Goal: Find specific page/section: Find specific page/section

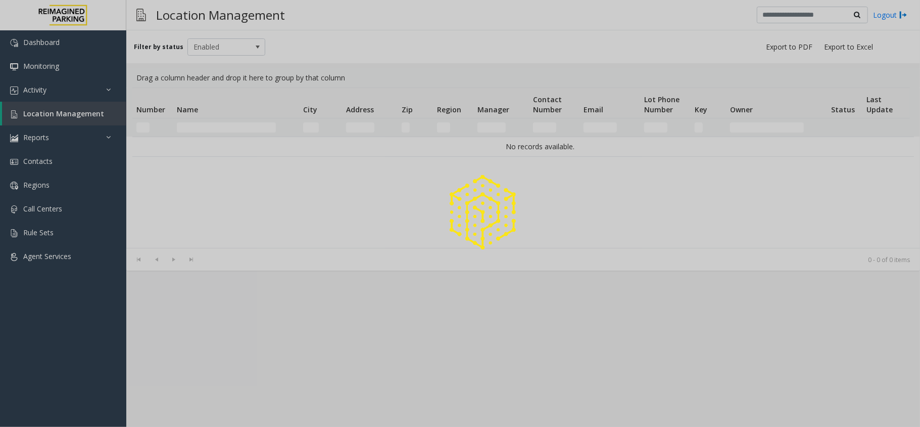
click at [185, 120] on div at bounding box center [460, 213] width 920 height 427
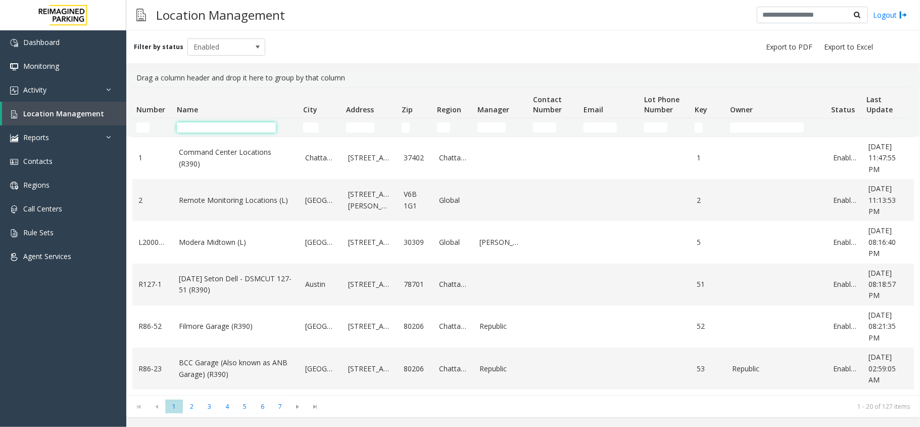
click at [205, 129] on input "Name Filter" at bounding box center [226, 127] width 99 height 10
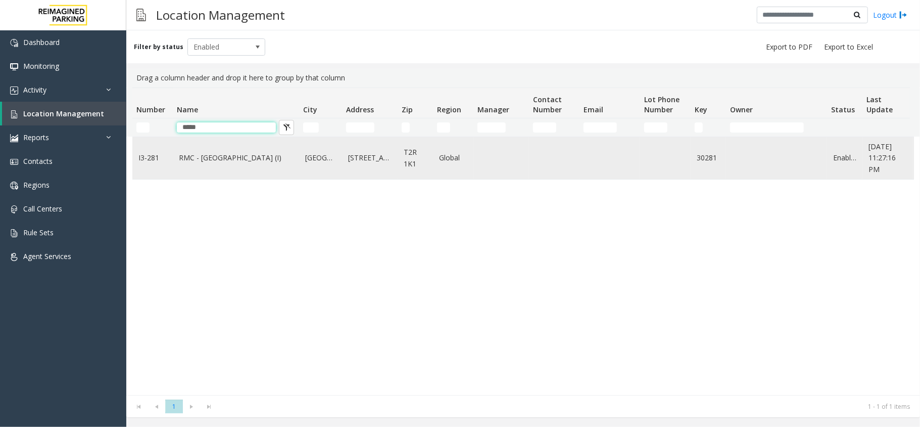
type input "*****"
click at [215, 160] on link "RMC - Mount Royal Village (I)" at bounding box center [236, 157] width 114 height 11
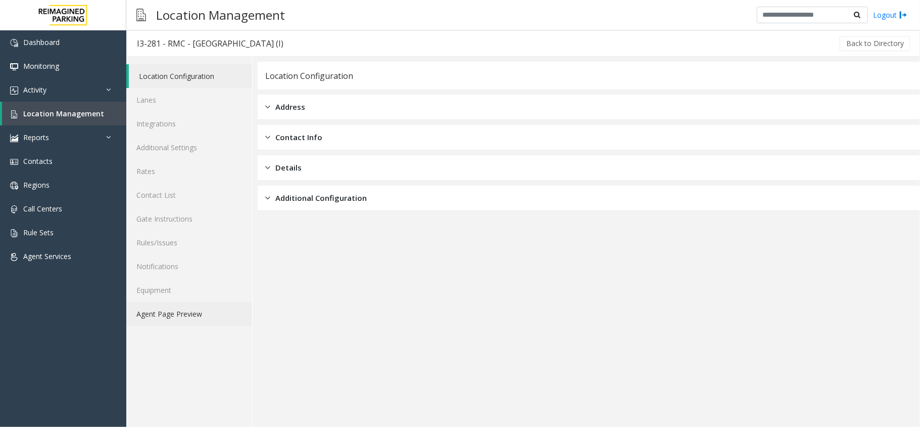
click at [204, 309] on link "Agent Page Preview" at bounding box center [189, 314] width 126 height 24
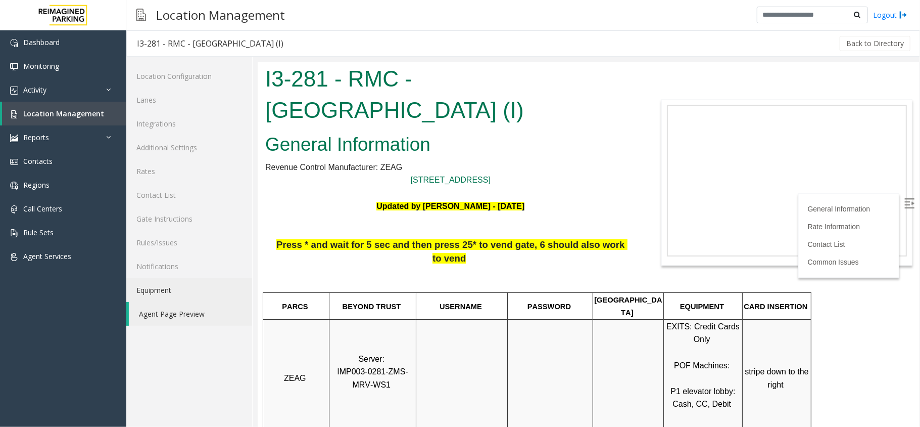
scroll to position [202, 0]
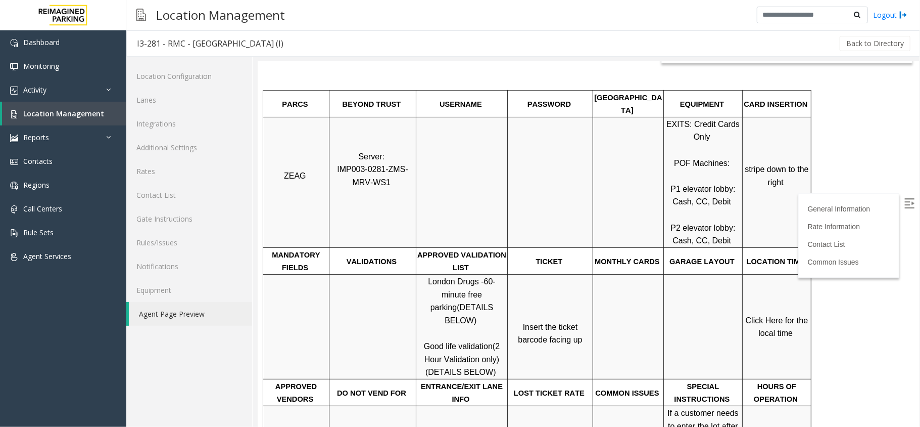
click at [904, 205] on img at bounding box center [909, 203] width 10 height 10
drag, startPoint x: 423, startPoint y: 306, endPoint x: 453, endPoint y: 310, distance: 30.6
click at [453, 310] on p "London Drugs - 60-minute free parking (DETAILS BELOW) Good life validation (2 H…" at bounding box center [461, 326] width 90 height 104
copy span "Good life"
click at [782, 315] on span "Click Here for the local time" at bounding box center [777, 326] width 65 height 22
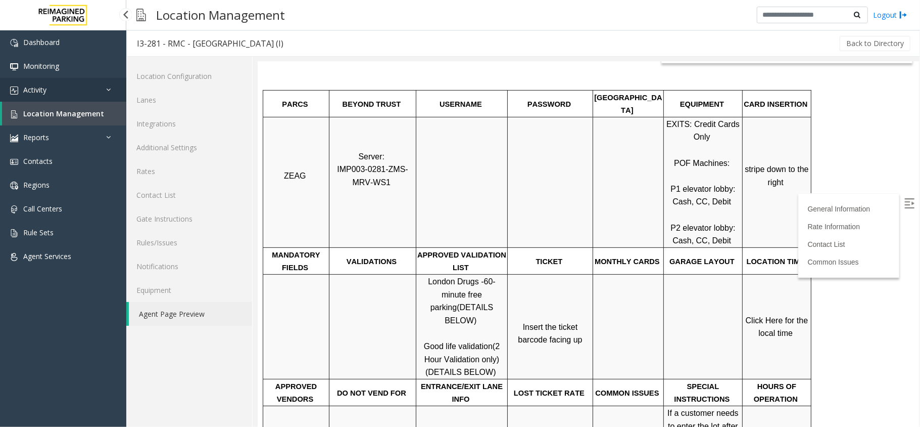
click at [76, 86] on link "Activity" at bounding box center [63, 90] width 126 height 24
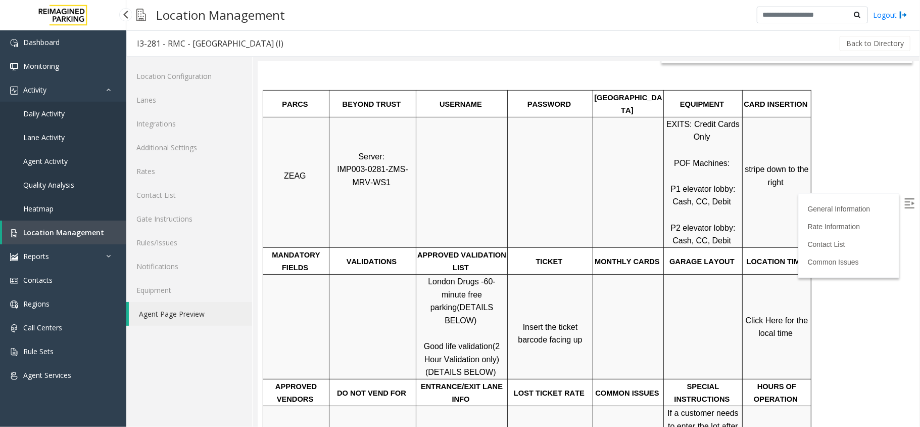
click at [59, 117] on span "Daily Activity" at bounding box center [43, 114] width 41 height 10
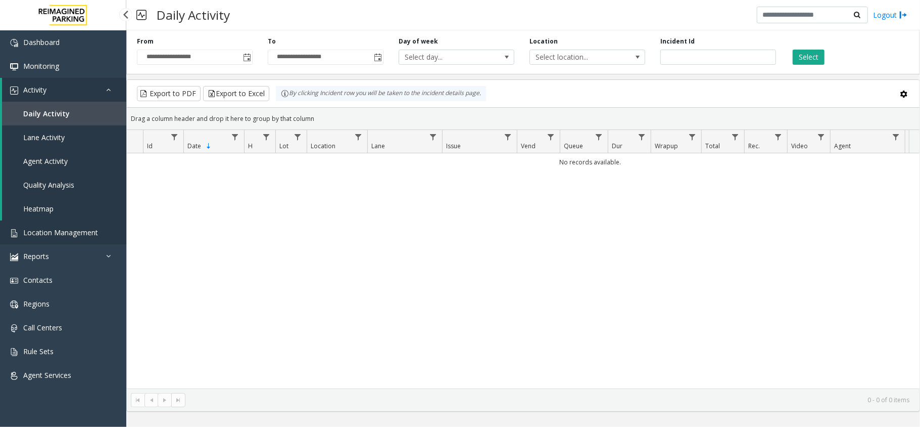
click at [20, 235] on link "Location Management" at bounding box center [63, 232] width 126 height 24
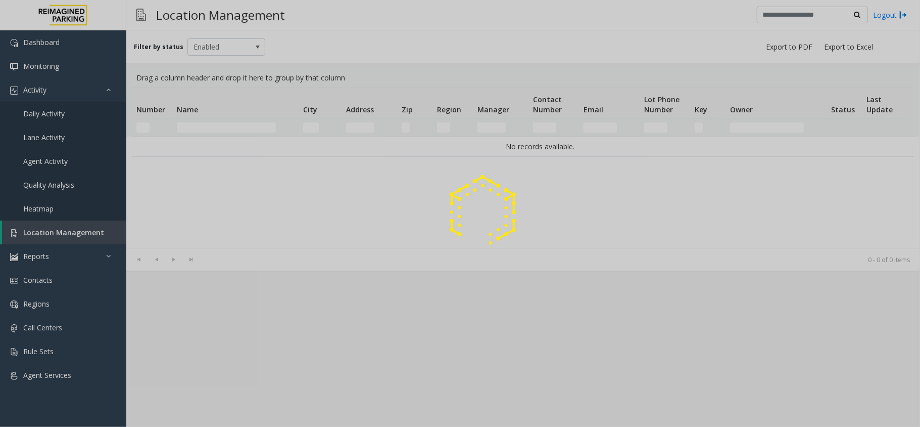
click at [199, 115] on div at bounding box center [460, 213] width 920 height 427
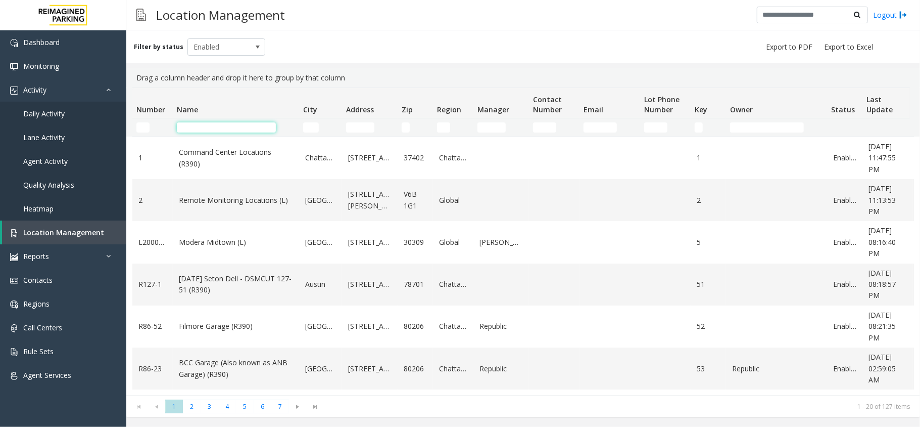
click at [199, 126] on input "Name Filter" at bounding box center [226, 127] width 99 height 10
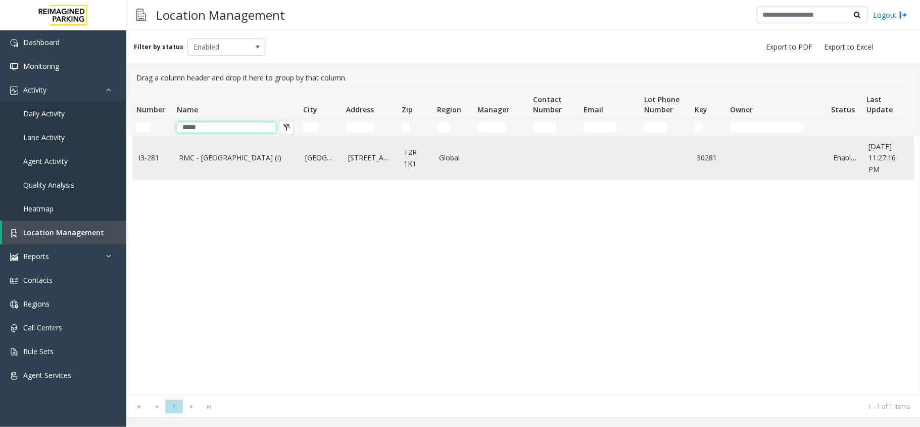
type input "*****"
click at [222, 149] on td "RMC - Mount Royal Village (I)" at bounding box center [236, 158] width 126 height 42
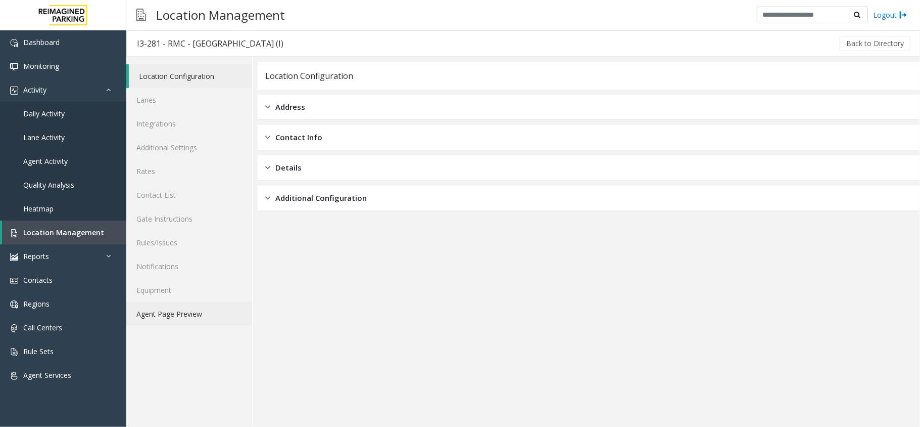
click at [204, 317] on link "Agent Page Preview" at bounding box center [189, 314] width 126 height 24
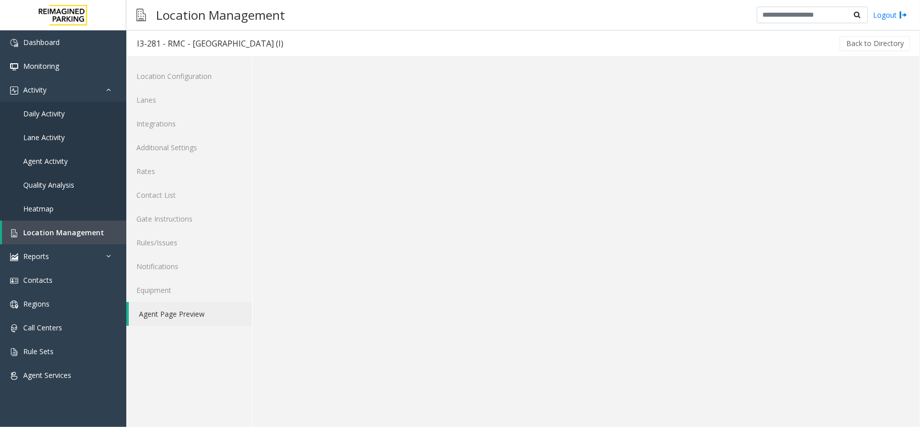
click at [204, 317] on link "Agent Page Preview" at bounding box center [190, 314] width 123 height 24
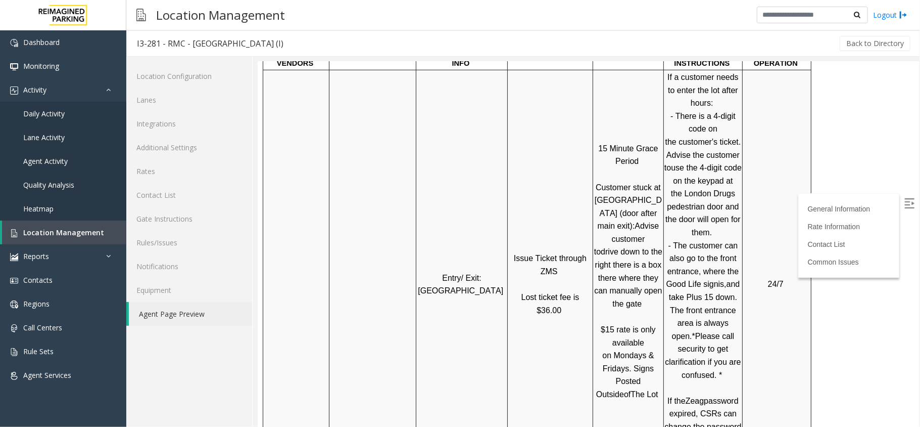
scroll to position [539, 0]
click at [904, 198] on img at bounding box center [909, 203] width 10 height 10
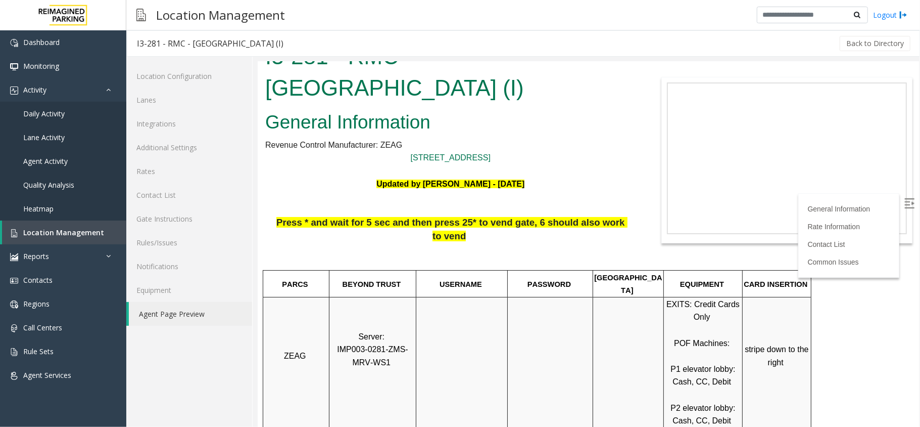
scroll to position [0, 0]
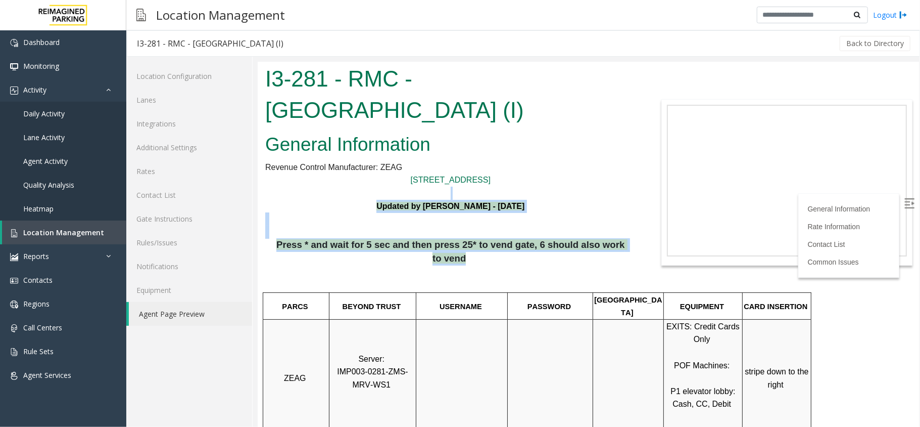
drag, startPoint x: 314, startPoint y: 193, endPoint x: 615, endPoint y: 241, distance: 304.6
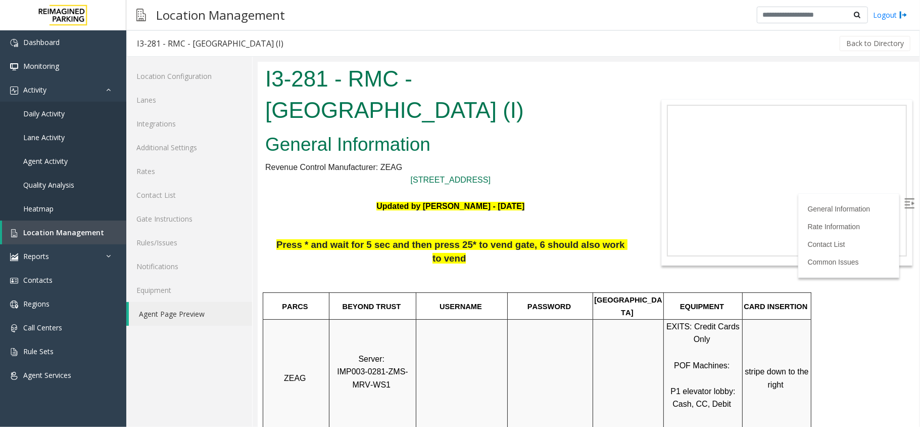
click at [468, 252] on span at bounding box center [466, 257] width 3 height 11
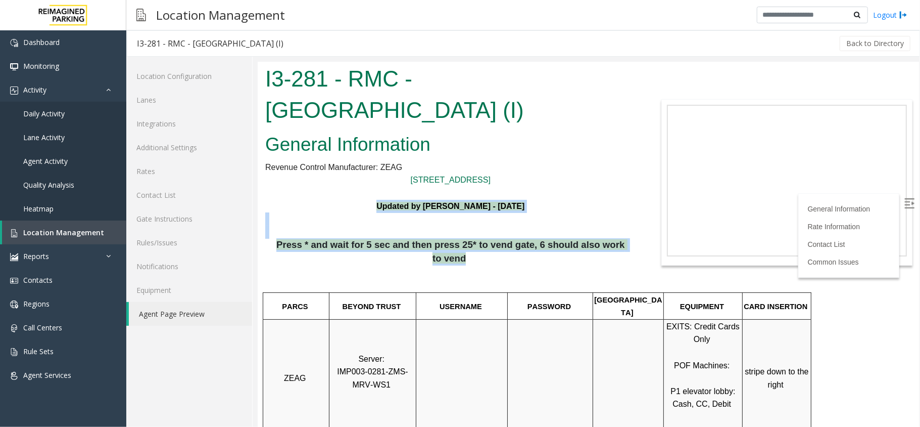
drag, startPoint x: 362, startPoint y: 201, endPoint x: 615, endPoint y: 246, distance: 256.6
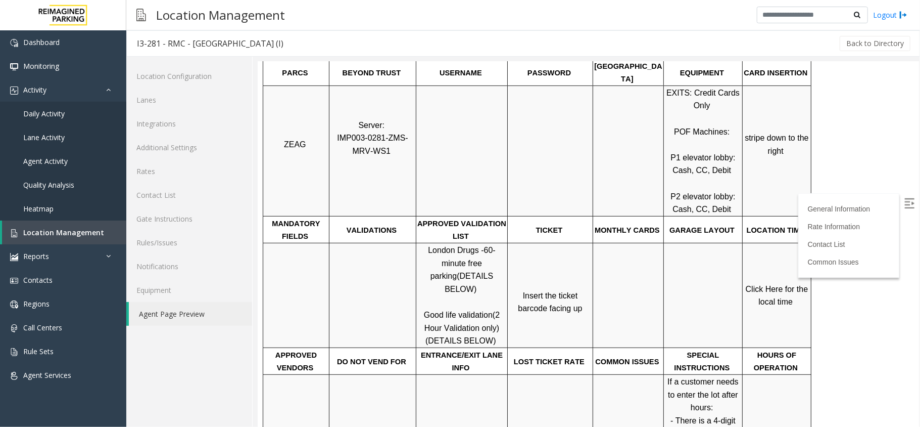
scroll to position [202, 0]
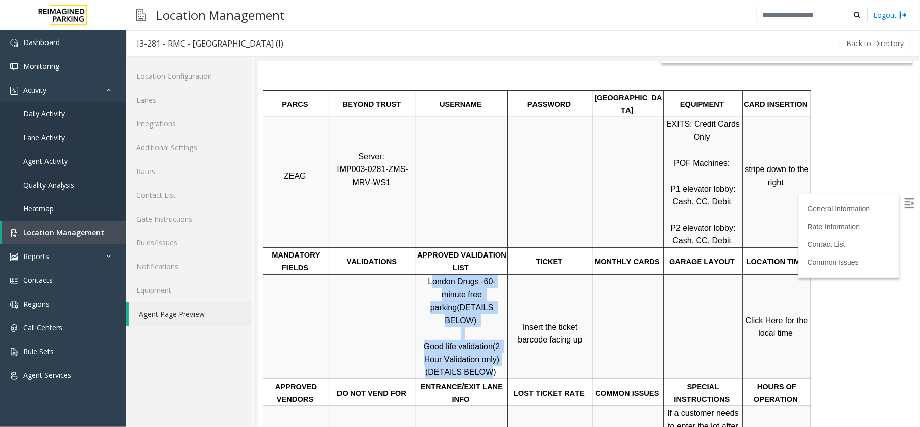
drag, startPoint x: 420, startPoint y: 255, endPoint x: 471, endPoint y: 343, distance: 101.2
click at [471, 343] on p "London Drugs - 60-minute free parking (DETAILS BELOW) Good life validation (2 H…" at bounding box center [461, 326] width 90 height 104
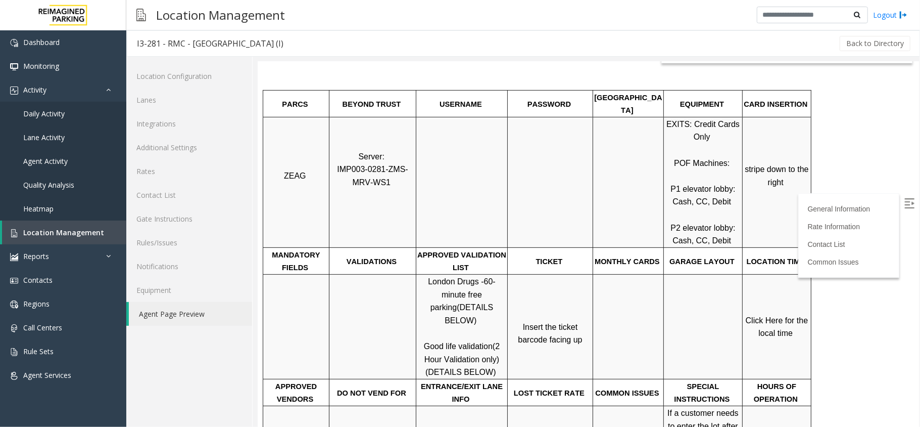
click at [517, 247] on td "TICKET" at bounding box center [549, 260] width 85 height 27
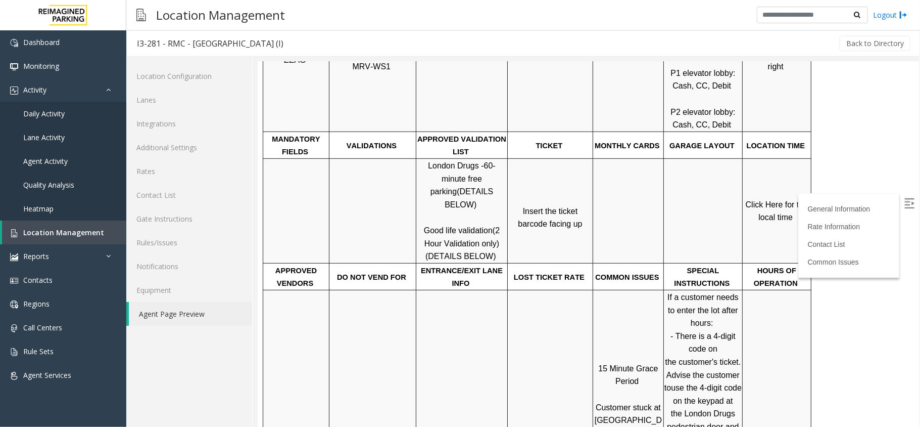
scroll to position [337, 0]
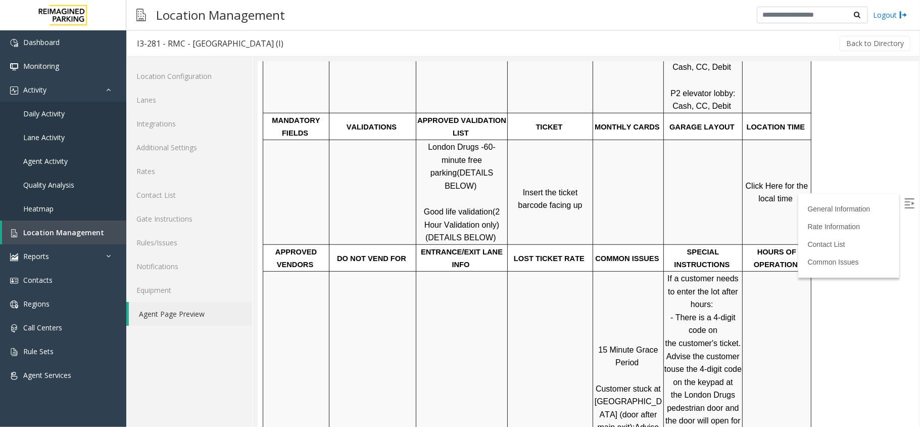
drag, startPoint x: 513, startPoint y: 163, endPoint x: 568, endPoint y: 190, distance: 61.2
click at [568, 190] on td "Insert the ticket barcode facing up" at bounding box center [549, 191] width 85 height 105
click at [562, 186] on td "Insert the ticket barcode facing up" at bounding box center [549, 191] width 85 height 105
click at [784, 181] on link "Click Here for the local time" at bounding box center [777, 192] width 65 height 22
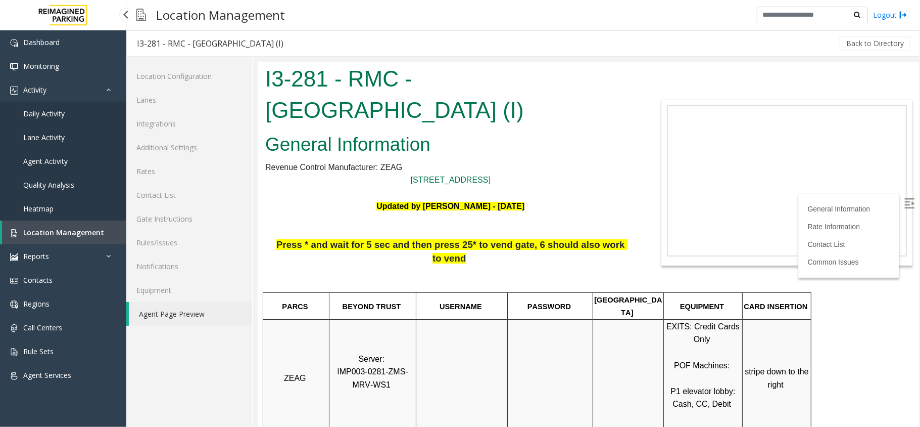
scroll to position [337, 0]
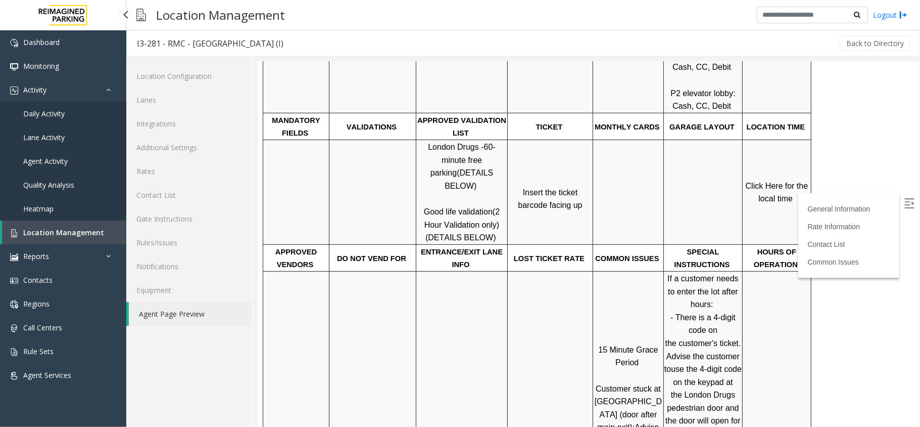
click at [91, 231] on span "Location Management" at bounding box center [63, 232] width 81 height 10
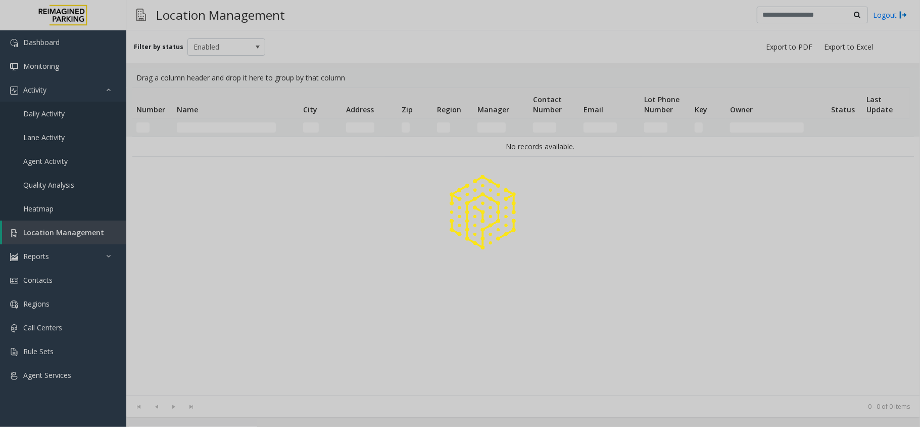
click at [228, 128] on div at bounding box center [460, 213] width 920 height 427
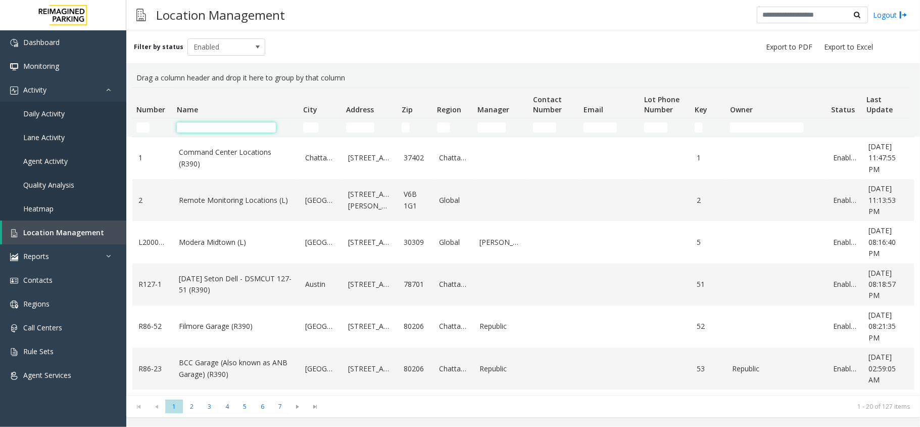
click at [228, 128] on input "Name Filter" at bounding box center [226, 127] width 99 height 10
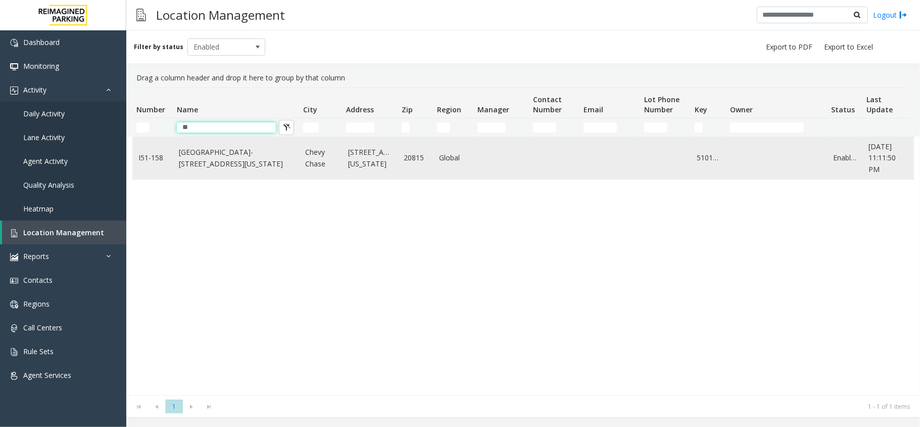
type input "*"
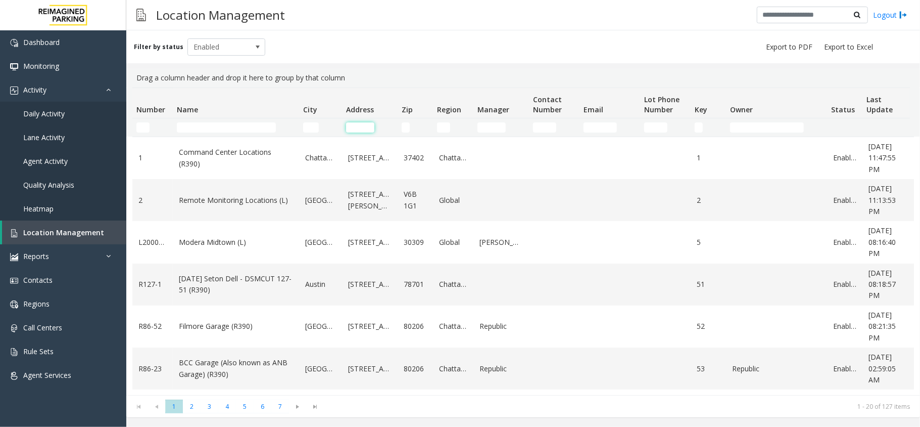
click at [358, 128] on input "Address Filter" at bounding box center [360, 127] width 28 height 10
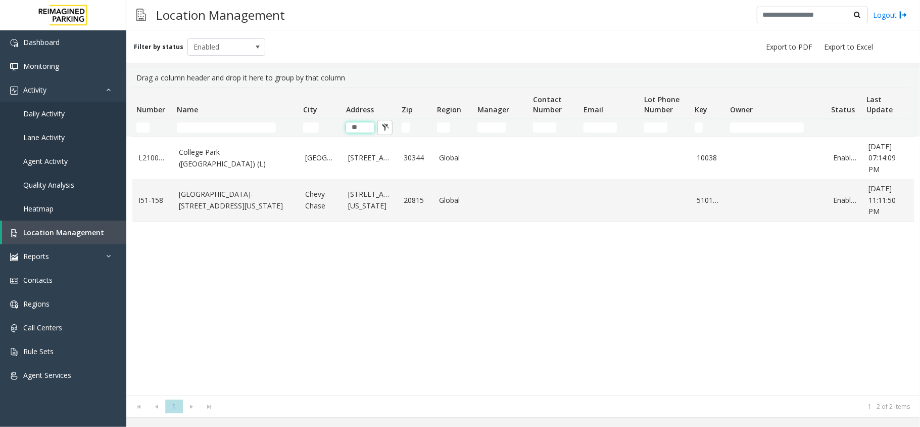
type input "**"
click at [191, 129] on input "Name Filter" at bounding box center [226, 127] width 99 height 10
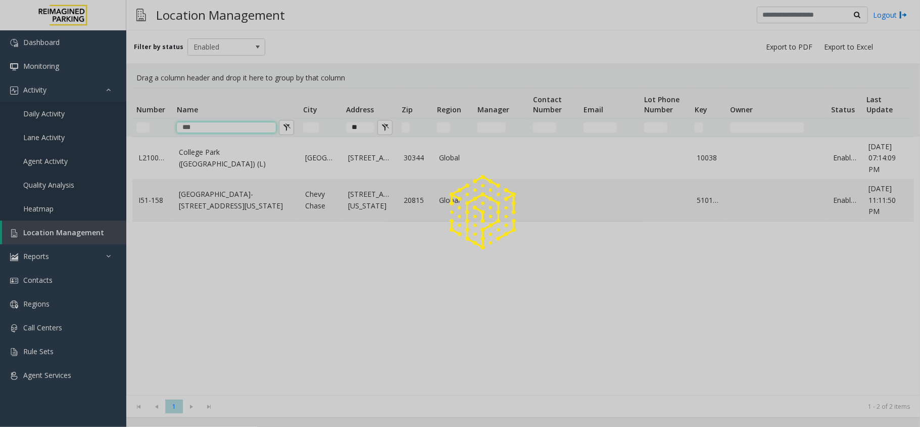
type input "***"
click at [356, 116] on div at bounding box center [460, 213] width 920 height 427
click at [354, 125] on input "**" at bounding box center [360, 127] width 28 height 10
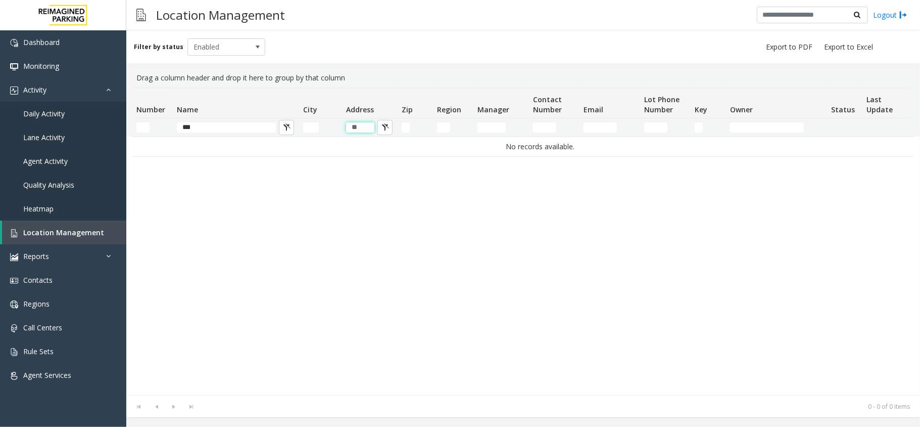
click at [354, 125] on input "**" at bounding box center [360, 127] width 28 height 10
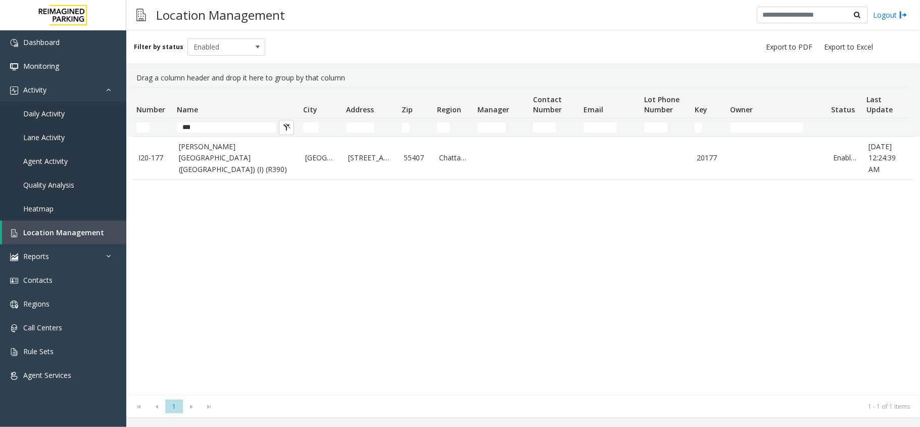
click at [206, 168] on link "[PERSON_NAME][GEOGRAPHIC_DATA] ([GEOGRAPHIC_DATA]) (I) (R390)" at bounding box center [236, 158] width 114 height 34
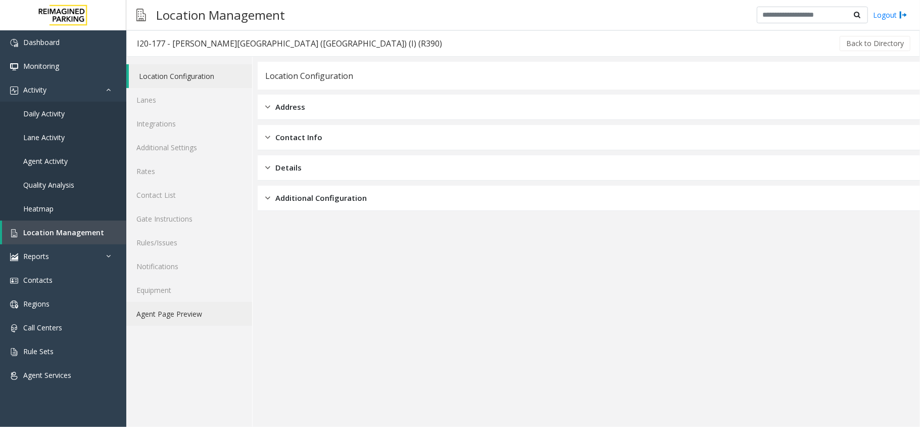
click at [198, 320] on link "Agent Page Preview" at bounding box center [189, 314] width 126 height 24
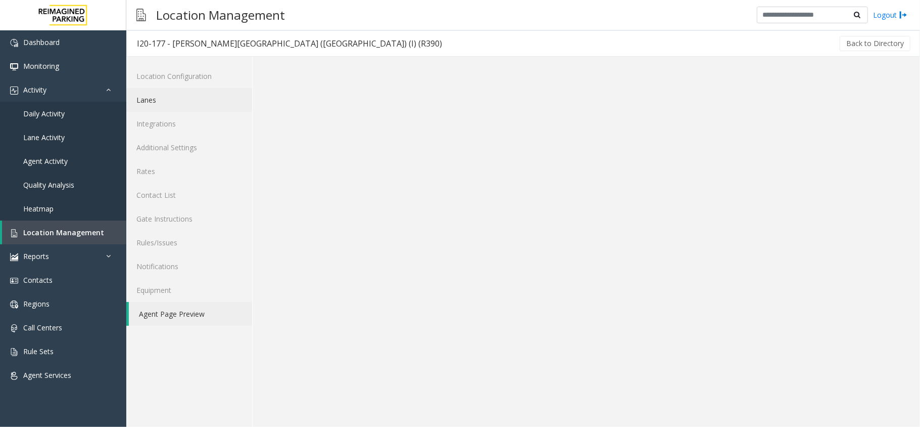
click at [193, 102] on link "Lanes" at bounding box center [189, 100] width 126 height 24
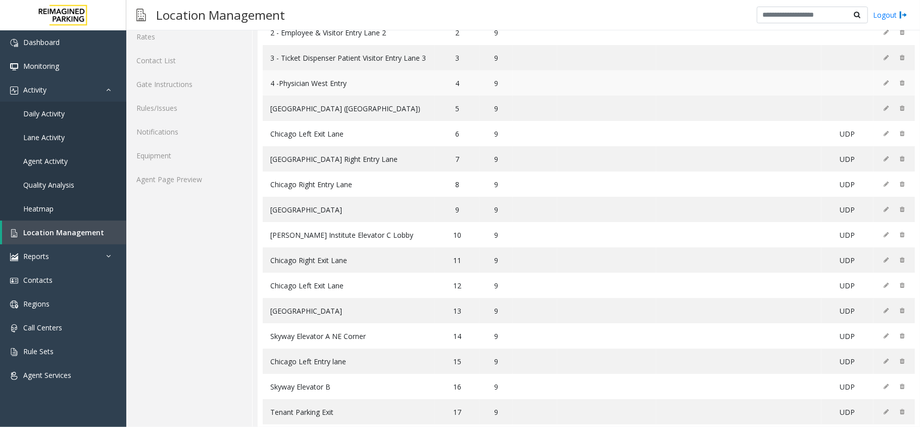
scroll to position [184, 0]
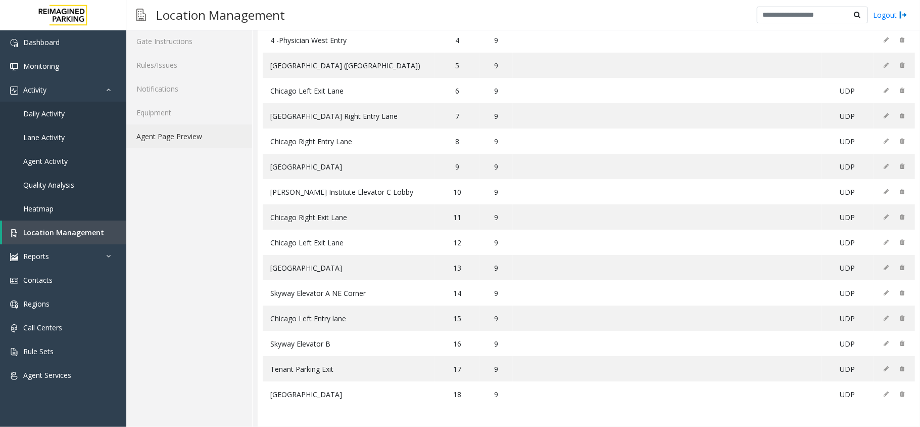
click at [191, 126] on link "Agent Page Preview" at bounding box center [189, 136] width 126 height 24
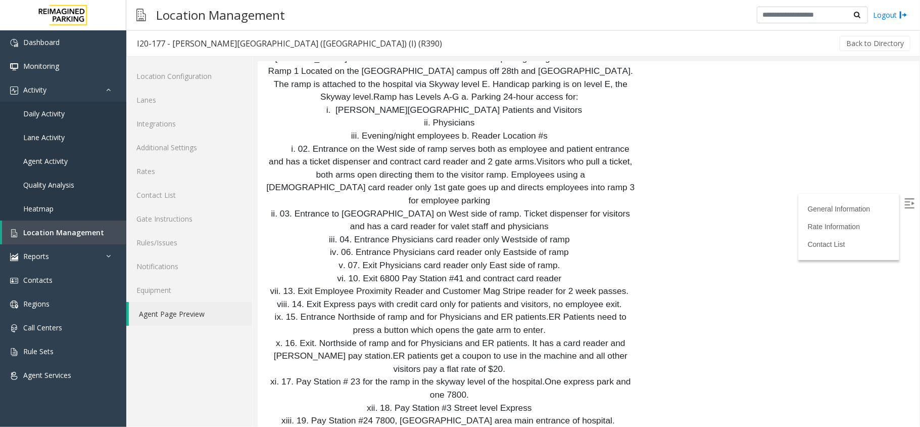
scroll to position [3706, 0]
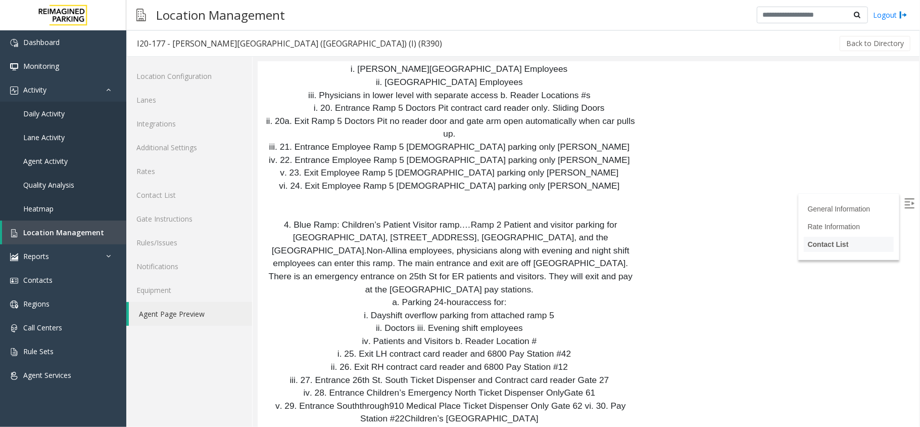
click at [808, 244] on link "Contact List" at bounding box center [828, 244] width 41 height 8
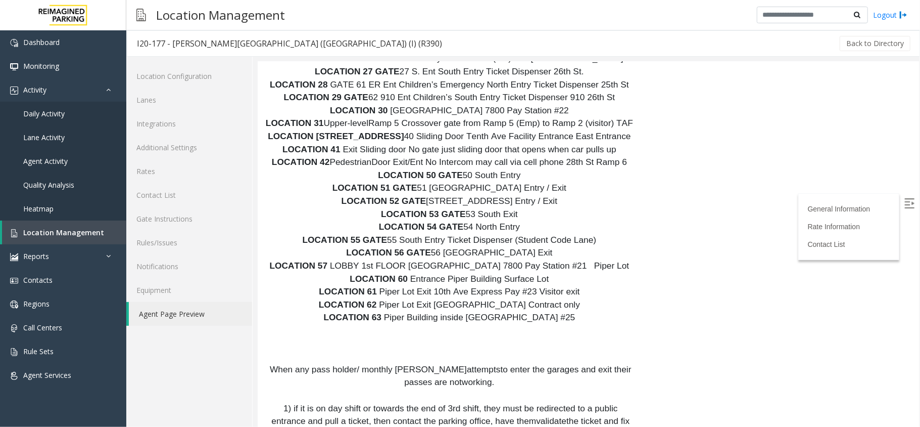
drag, startPoint x: 688, startPoint y: 123, endPoint x: 710, endPoint y: 124, distance: 22.3
drag, startPoint x: 750, startPoint y: 126, endPoint x: 851, endPoint y: 136, distance: 101.1
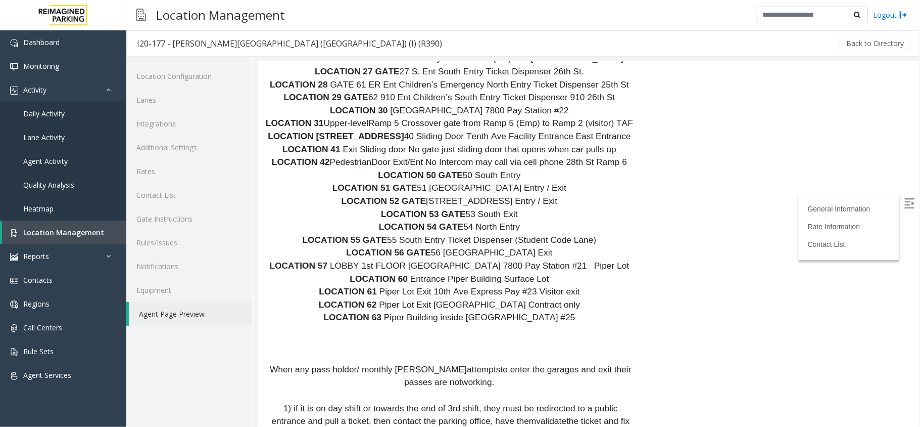
copy tr "ncallcenter@reefparking.com"
click at [49, 110] on span "Daily Activity" at bounding box center [43, 114] width 41 height 10
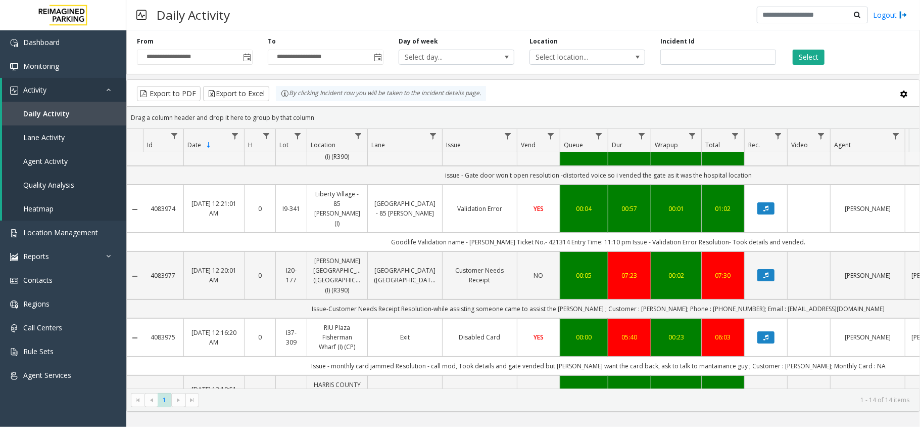
scroll to position [67, 0]
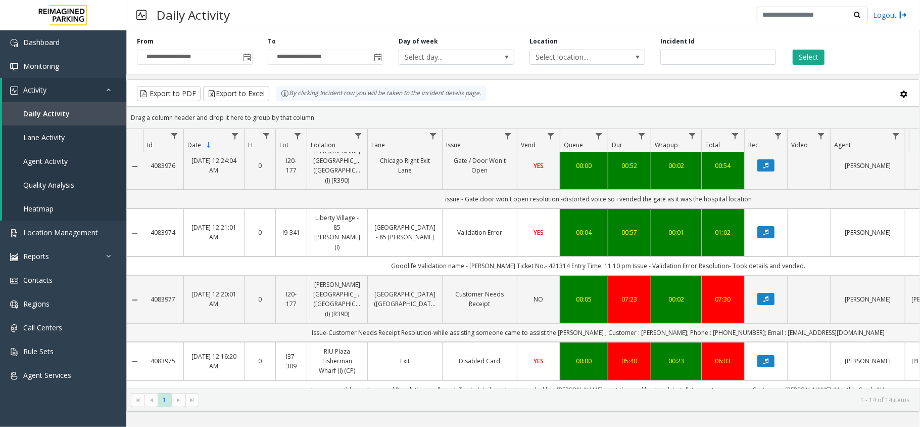
click at [712, 323] on td "Issue-Customer Needs Receipt Resolution-while assisting someone came to assist …" at bounding box center [598, 332] width 911 height 19
copy td "3202483790"
click at [813, 323] on td "Issue-Customer Needs Receipt Resolution-while assisting someone came to assist …" at bounding box center [598, 332] width 911 height 19
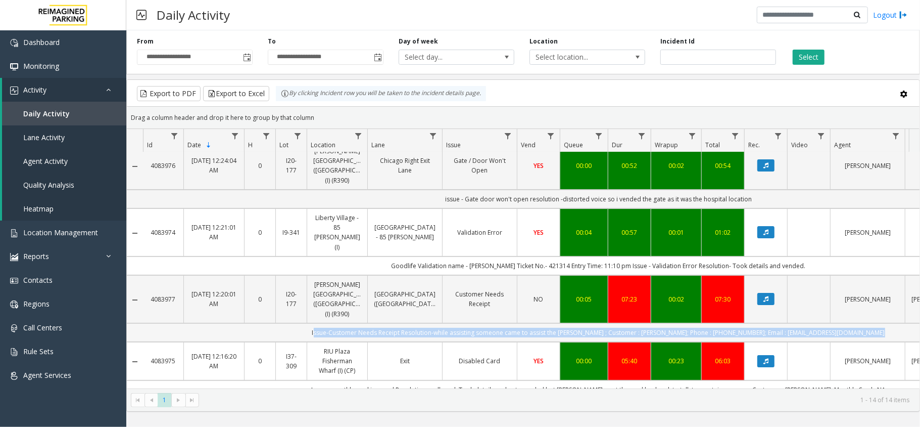
click at [813, 323] on td "Issue-Customer Needs Receipt Resolution-while assisting someone came to assist …" at bounding box center [598, 332] width 911 height 19
click at [916, 298] on div "4083978 Sep 23, 2025 12:27:49 AM 0 R127-1 Ascension Seton Dell - DSMCUT 127-51 …" at bounding box center [523, 270] width 793 height 236
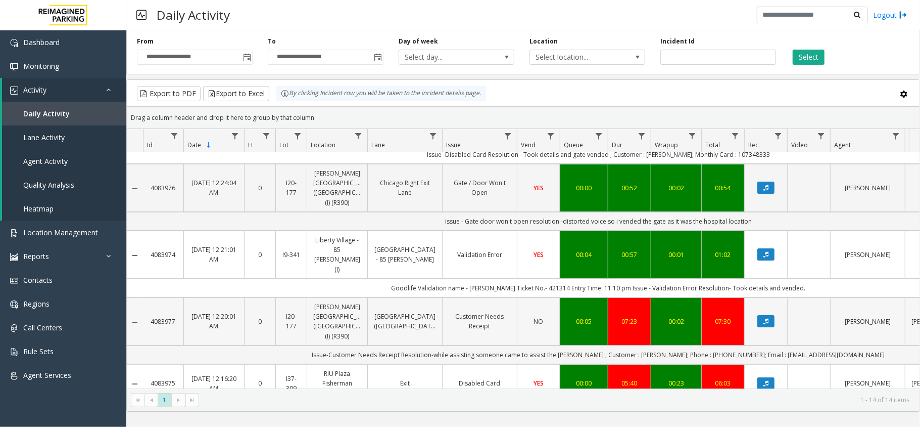
scroll to position [134, 0]
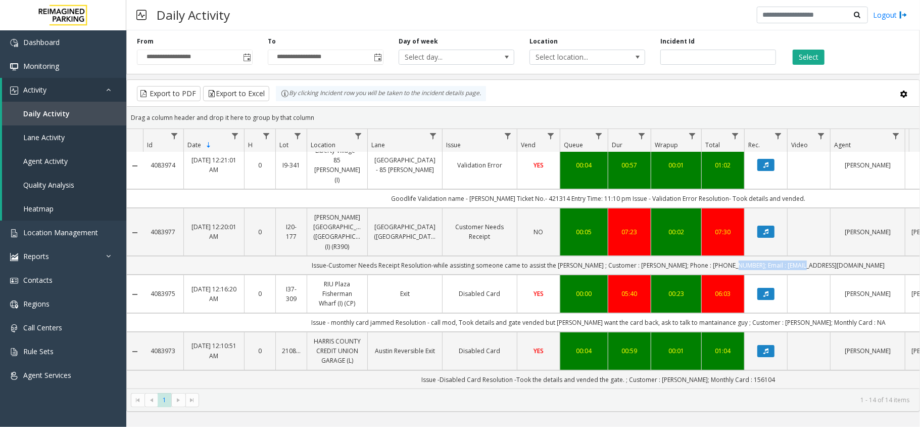
drag, startPoint x: 841, startPoint y: 229, endPoint x: 763, endPoint y: 230, distance: 78.3
click at [763, 256] on td "Issue-Customer Needs Receipt Resolution-while assisting someone came to assist …" at bounding box center [598, 265] width 911 height 19
copy td "cherylbuboltz@yahoo.com"
click at [81, 223] on link "Location Management" at bounding box center [63, 232] width 126 height 24
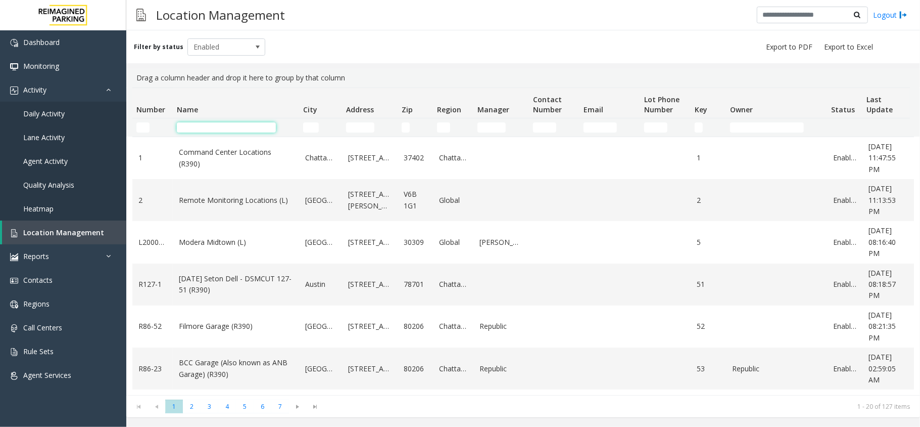
click at [221, 130] on input "Name Filter" at bounding box center [226, 127] width 99 height 10
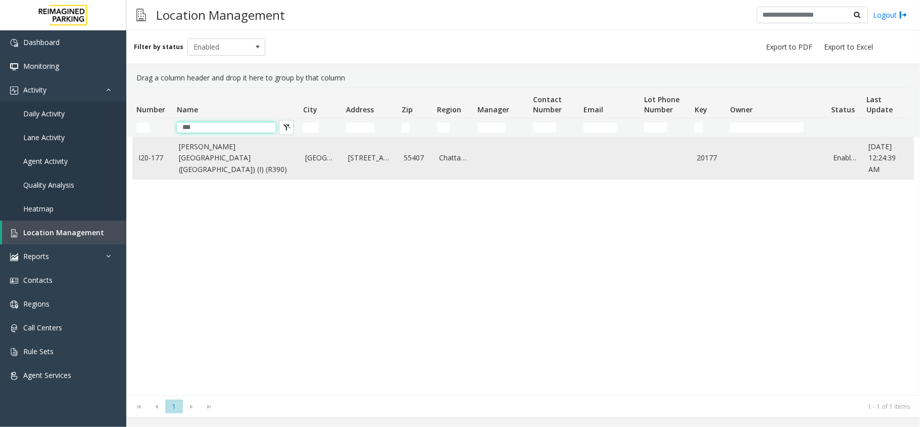
type input "***"
click at [199, 158] on link "[PERSON_NAME][GEOGRAPHIC_DATA] ([GEOGRAPHIC_DATA]) (I) (R390)" at bounding box center [236, 158] width 114 height 34
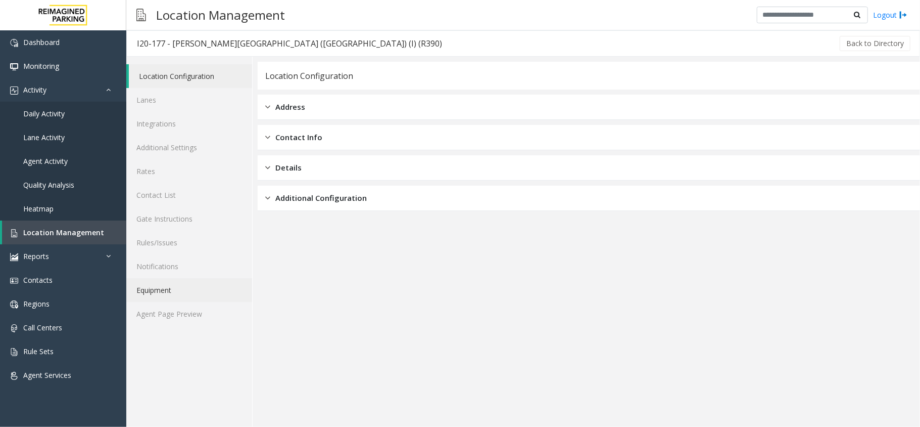
drag, startPoint x: 214, startPoint y: 297, endPoint x: 213, endPoint y: 304, distance: 6.7
click at [214, 298] on link "Equipment" at bounding box center [189, 290] width 126 height 24
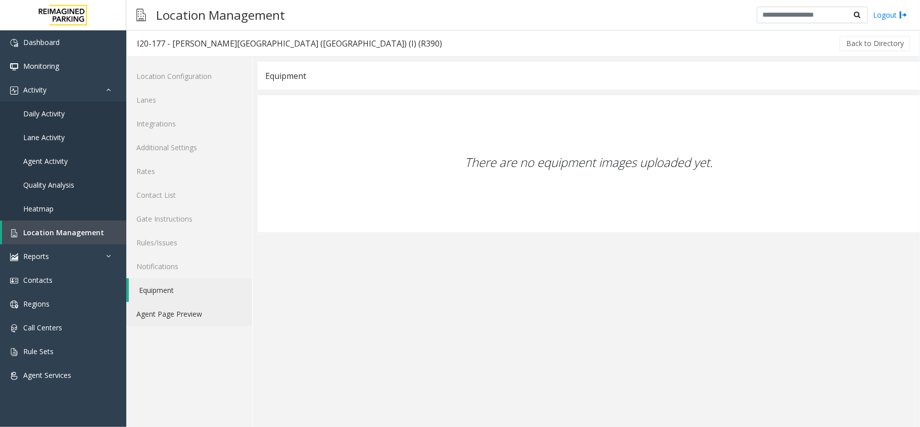
click at [213, 304] on link "Agent Page Preview" at bounding box center [189, 314] width 126 height 24
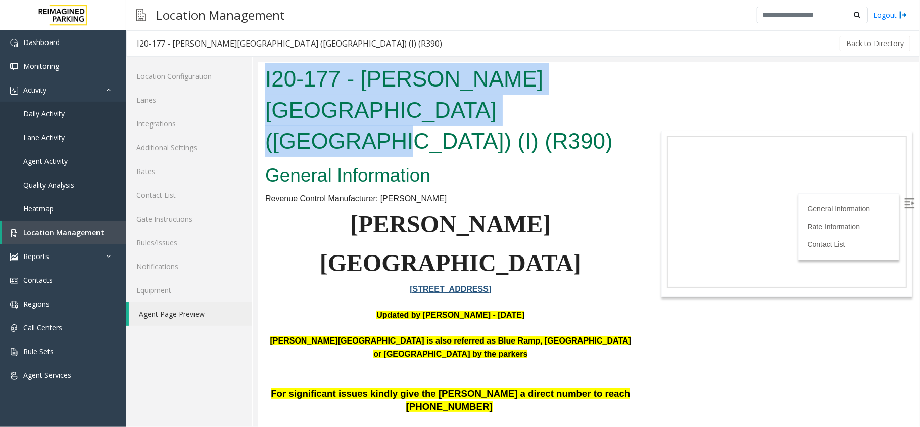
click at [451, 122] on div "I20-177 - Abbott Hospital (Main Hospital) (I) (R390)" at bounding box center [450, 110] width 386 height 99
copy h1 "I20-177 - Abbott Hospital (Main Hospital) (I) (R390)"
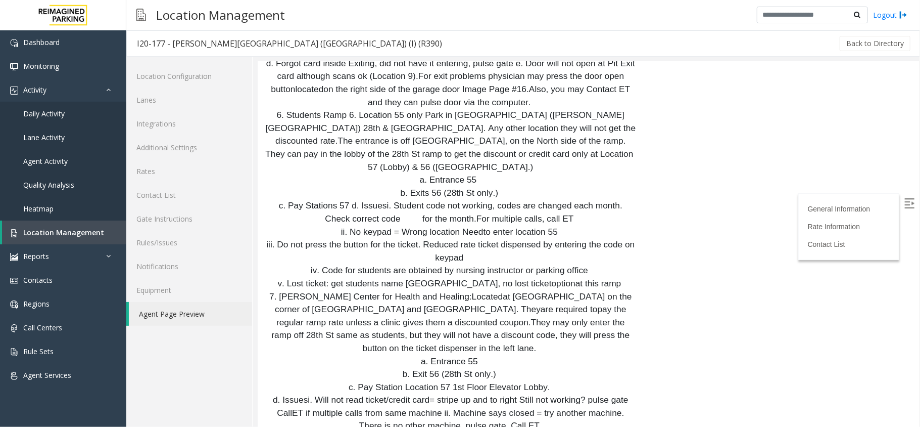
scroll to position [3032, 0]
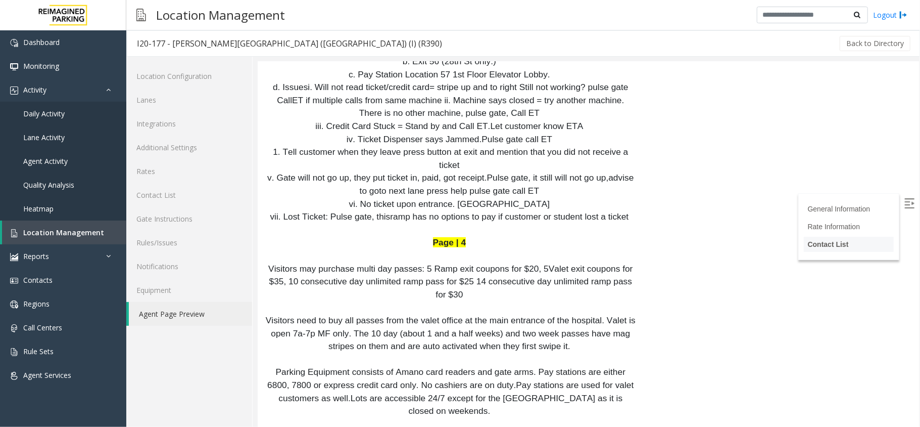
click at [807, 250] on li "Contact List" at bounding box center [849, 243] width 90 height 15
click at [811, 249] on li "Contact List" at bounding box center [849, 243] width 90 height 15
click at [814, 241] on link "Contact List" at bounding box center [828, 244] width 41 height 8
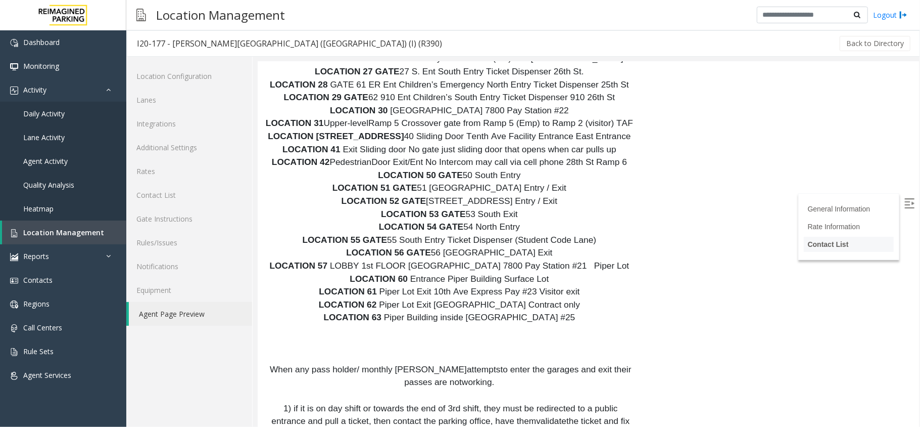
click at [814, 241] on link "Contact List" at bounding box center [828, 244] width 41 height 8
drag, startPoint x: 758, startPoint y: 126, endPoint x: 851, endPoint y: 134, distance: 93.8
copy link "ncallcenter@reefparking.com"
click at [87, 106] on link "Daily Activity" at bounding box center [63, 114] width 126 height 24
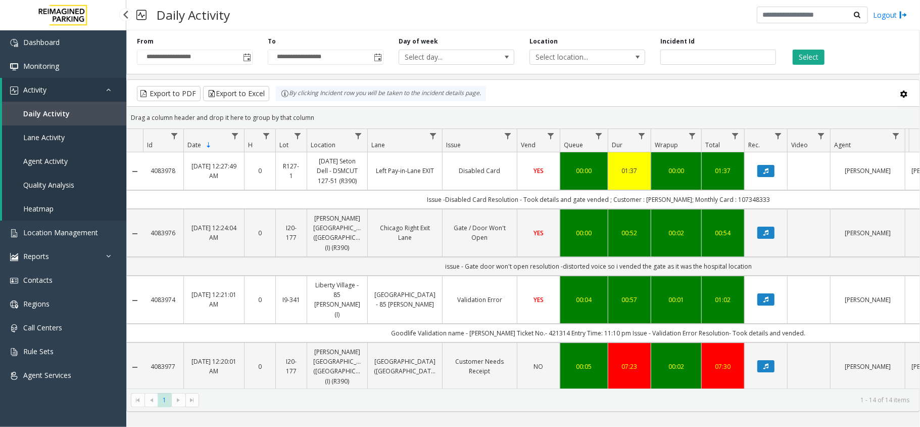
click at [110, 90] on icon at bounding box center [111, 89] width 10 height 7
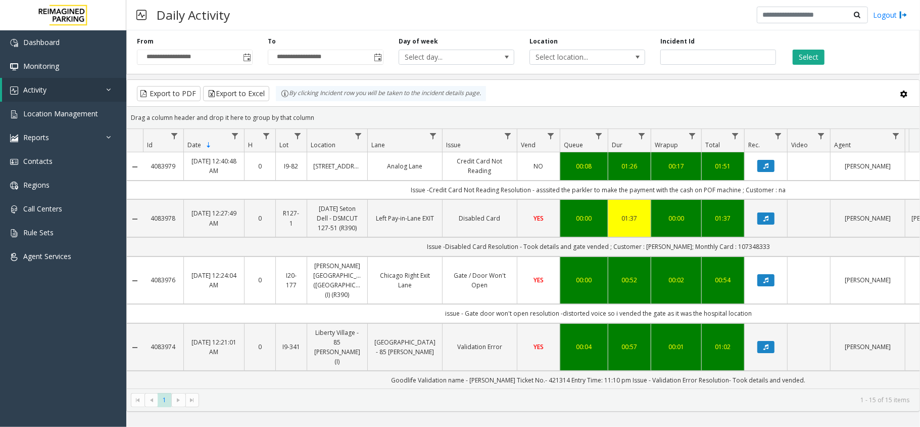
click at [398, 116] on div "Drag a column header and drop it here to group by that column" at bounding box center [523, 118] width 793 height 18
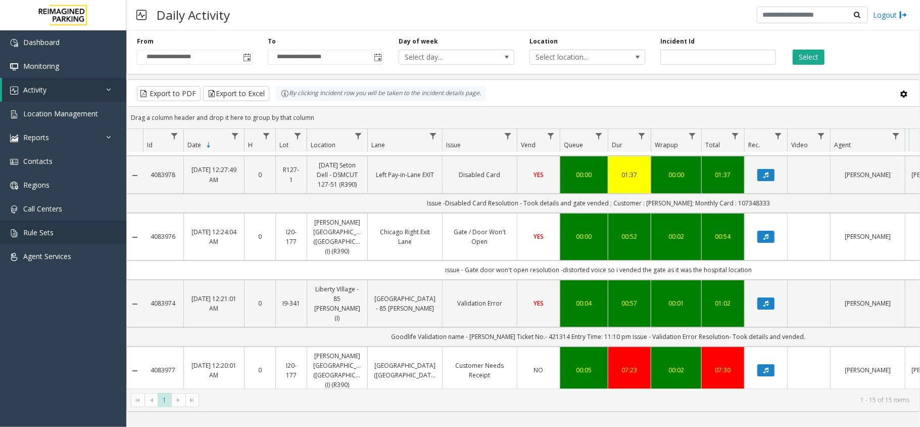
scroll to position [67, 0]
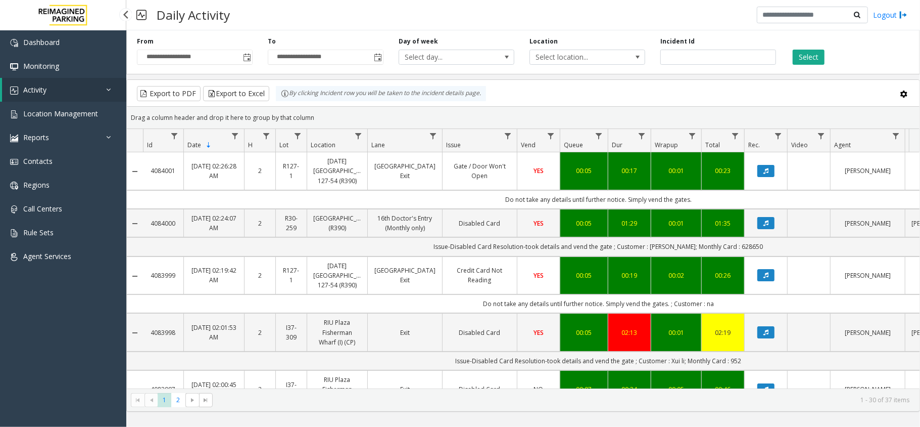
click at [79, 91] on link "Activity" at bounding box center [64, 90] width 124 height 24
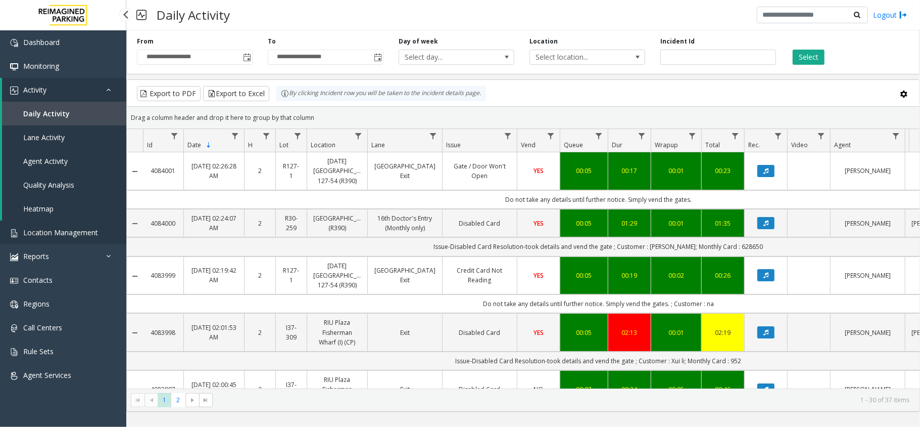
click at [75, 224] on link "Location Management" at bounding box center [63, 232] width 126 height 24
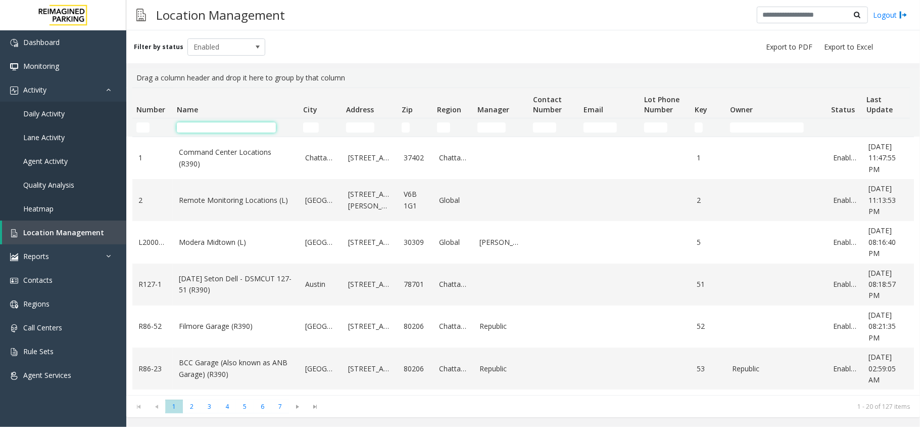
click at [239, 126] on input "Name Filter" at bounding box center [226, 127] width 99 height 10
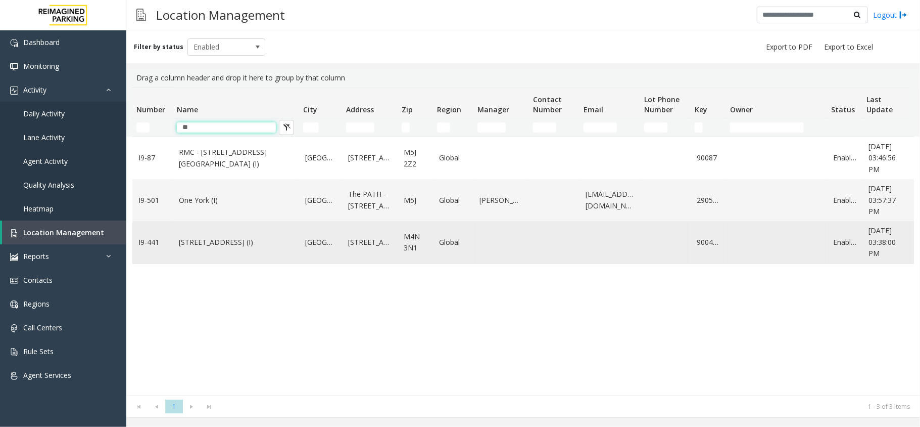
type input "**"
click at [223, 247] on link "[STREET_ADDRESS] (I)" at bounding box center [236, 242] width 114 height 11
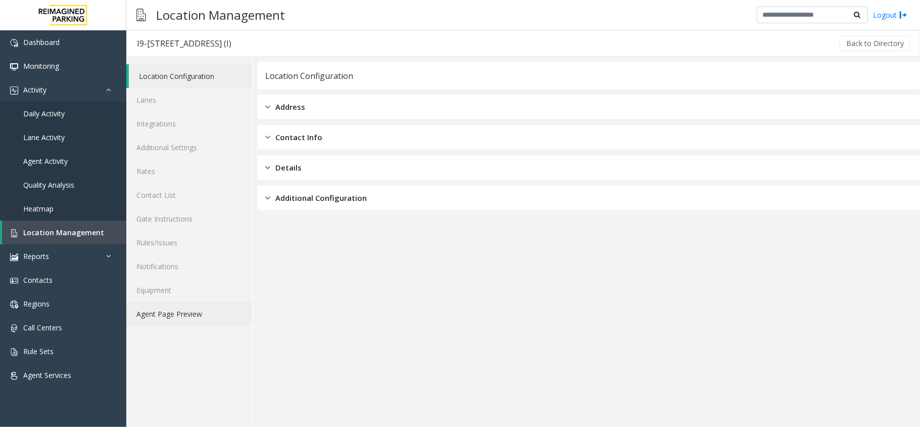
click at [199, 324] on link "Agent Page Preview" at bounding box center [189, 314] width 126 height 24
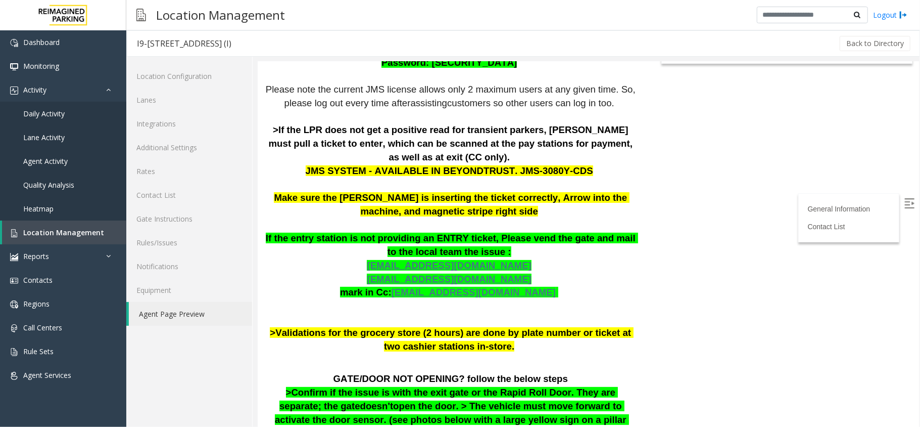
scroll to position [202, 0]
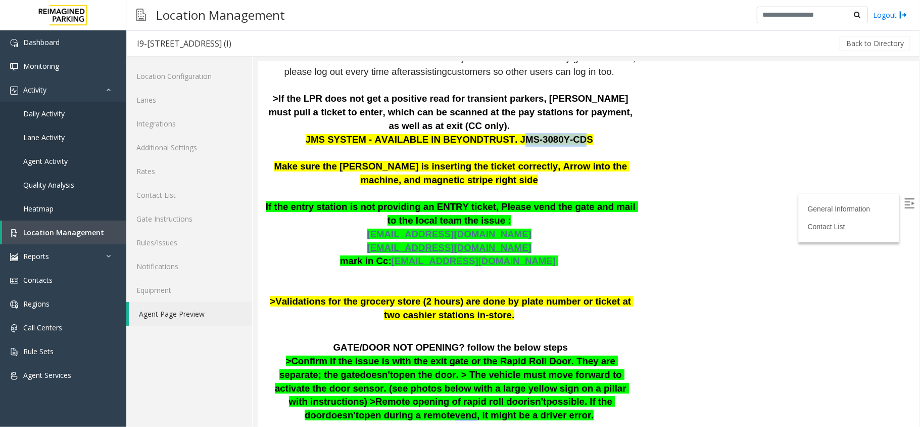
drag, startPoint x: 504, startPoint y: 120, endPoint x: 560, endPoint y: 125, distance: 56.3
click at [560, 133] on span "JMS SYSTEM - AVAILABLE IN BEYONDTRUST. JMS-3080Y-CDS" at bounding box center [449, 138] width 288 height 11
click at [519, 136] on p "The login credentials for the JMS system at Lot 441 are as follows: Username: R…" at bounding box center [450, 153] width 371 height 338
click at [506, 133] on span "JMS SYSTEM - AVAILABLE IN BEYONDTRUST. JMS-3080Y-CDS" at bounding box center [449, 138] width 288 height 11
drag, startPoint x: 504, startPoint y: 124, endPoint x: 545, endPoint y: 128, distance: 41.7
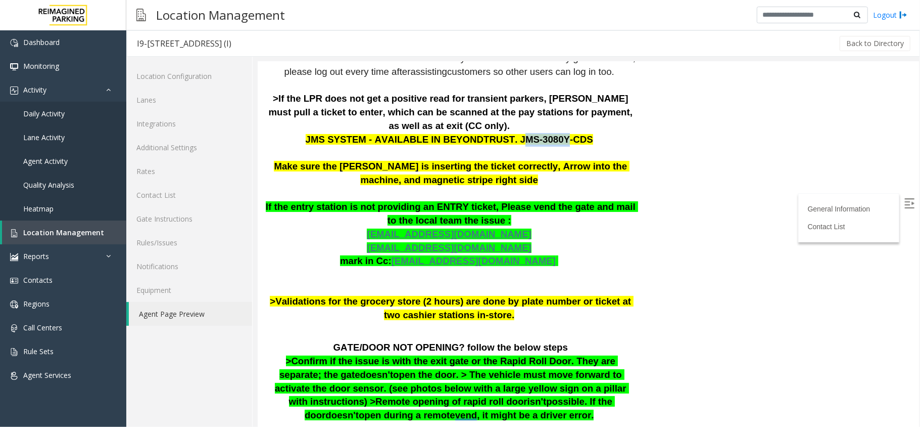
click at [546, 133] on span "JMS SYSTEM - AVAILABLE IN BEYONDTRUST. JMS-3080Y-CDS" at bounding box center [449, 138] width 288 height 11
drag, startPoint x: 537, startPoint y: 138, endPoint x: 517, endPoint y: 132, distance: 21.1
click at [535, 138] on p "The login credentials for the JMS system at Lot 441 are as follows: Username: R…" at bounding box center [450, 153] width 371 height 338
drag, startPoint x: 502, startPoint y: 124, endPoint x: 557, endPoint y: 130, distance: 55.9
click at [562, 133] on span "JMS SYSTEM - AVAILABLE IN BEYONDTRUST. JMS-3080Y-CDS" at bounding box center [449, 138] width 288 height 11
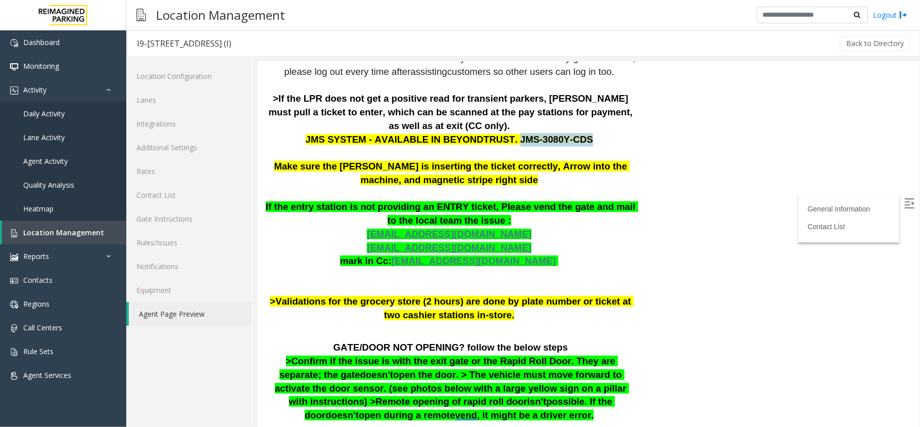
copy span "JMS-3080Y-CDS"
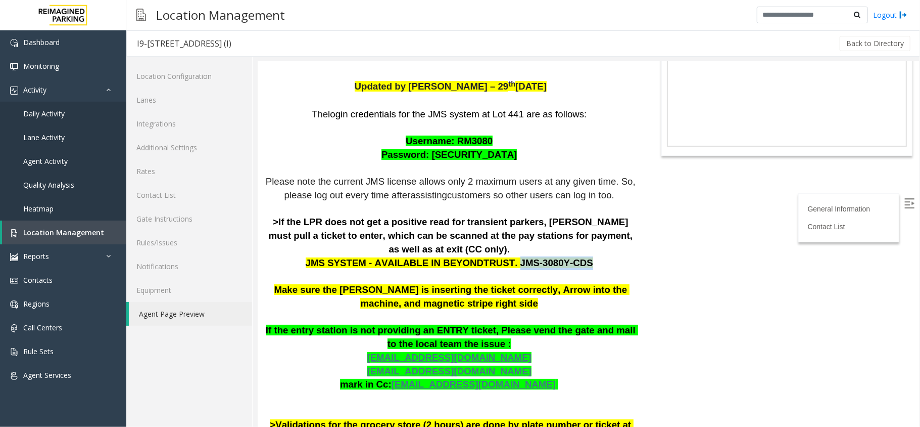
scroll to position [0, 0]
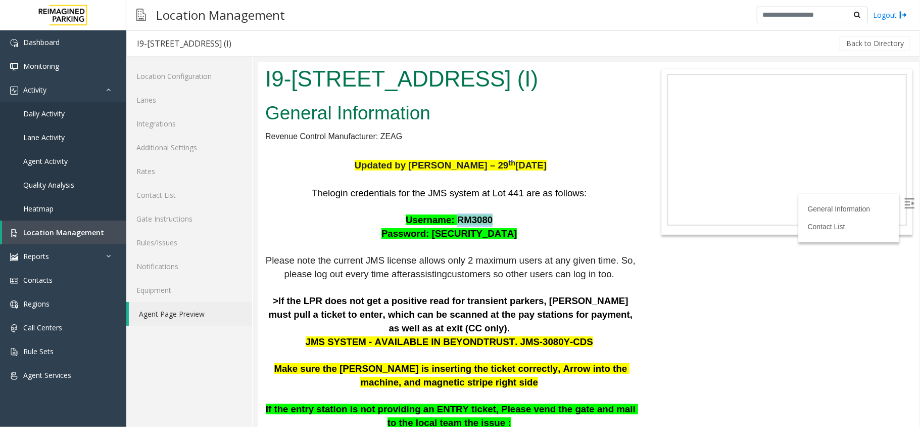
drag, startPoint x: 453, startPoint y: 219, endPoint x: 485, endPoint y: 220, distance: 31.3
click at [485, 220] on p "The login credentials for the JMS system at Lot 441 are as follows: Username: R…" at bounding box center [450, 355] width 371 height 338
copy span "RM3080"
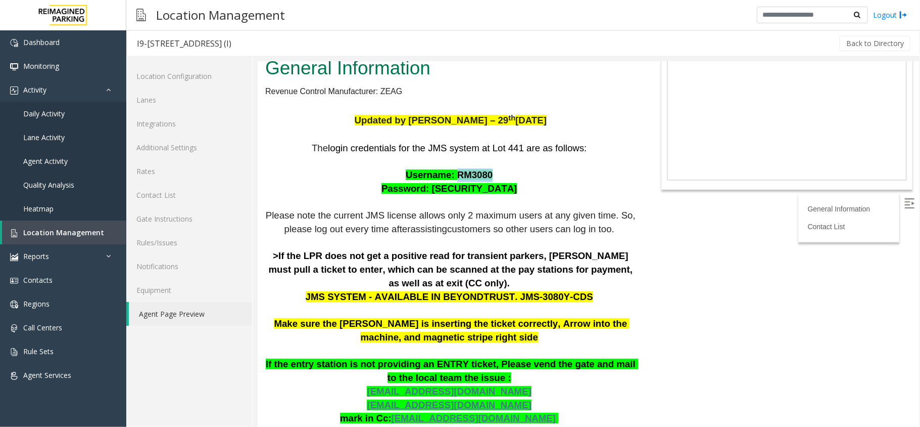
scroll to position [67, 0]
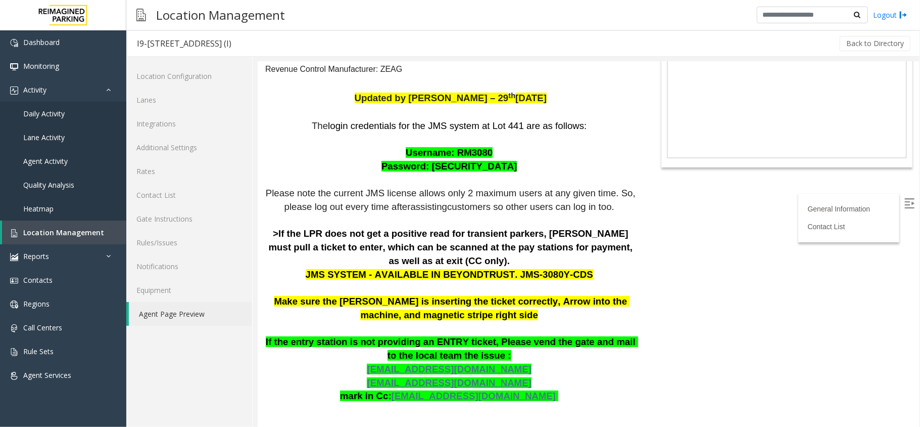
click at [504, 268] on span "JMS SYSTEM - AVAILABLE IN BEYONDTRUST. JMS-3080Y-CDS" at bounding box center [449, 273] width 288 height 11
drag, startPoint x: 503, startPoint y: 257, endPoint x: 562, endPoint y: 260, distance: 58.7
click at [562, 268] on span "JMS SYSTEM - AVAILABLE IN BEYONDTRUST. JMS-3080Y-CDS" at bounding box center [449, 273] width 288 height 11
copy span "JMS-3080Y-CDS"
click at [457, 316] on p "The login credentials for the JMS system at Lot 441 are as follows: Username: R…" at bounding box center [450, 288] width 371 height 338
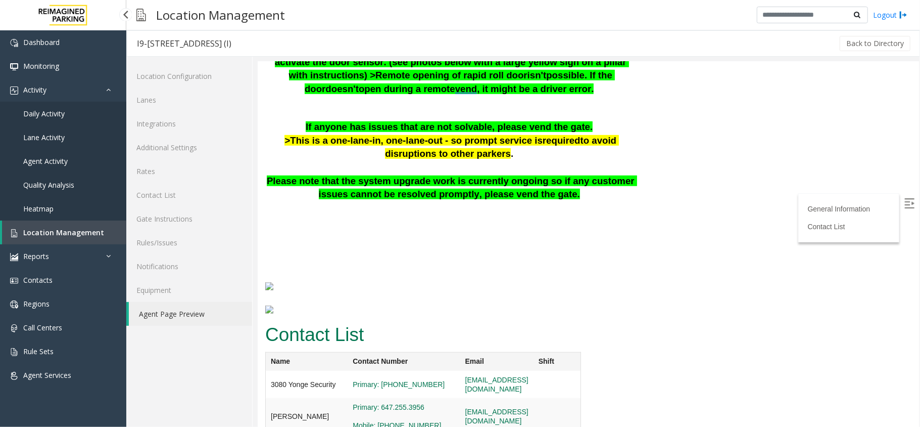
scroll to position [535, 0]
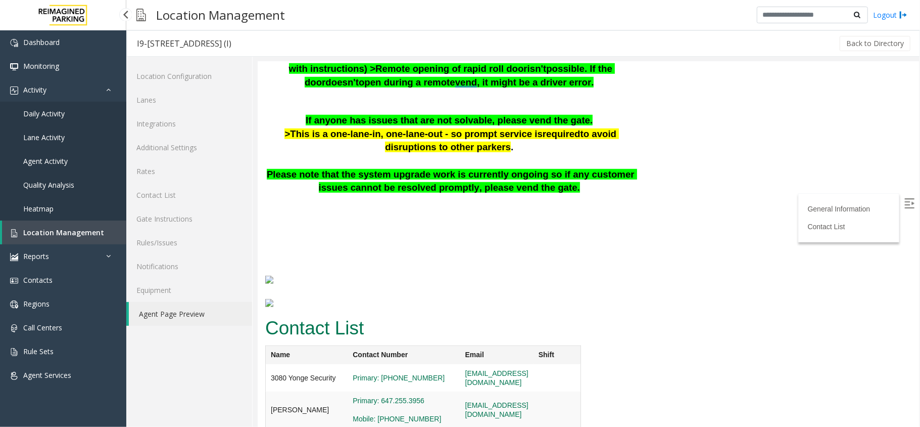
click at [85, 111] on link "Daily Activity" at bounding box center [63, 114] width 126 height 24
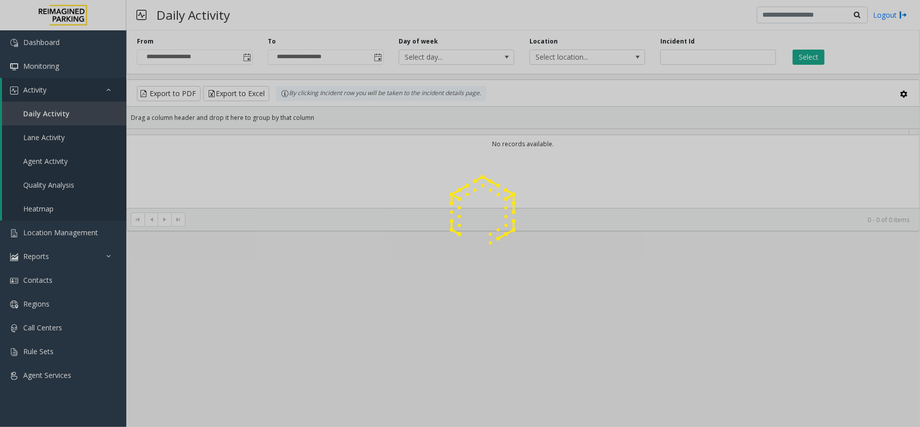
click at [93, 93] on div at bounding box center [460, 213] width 920 height 427
click at [98, 93] on div at bounding box center [460, 213] width 920 height 427
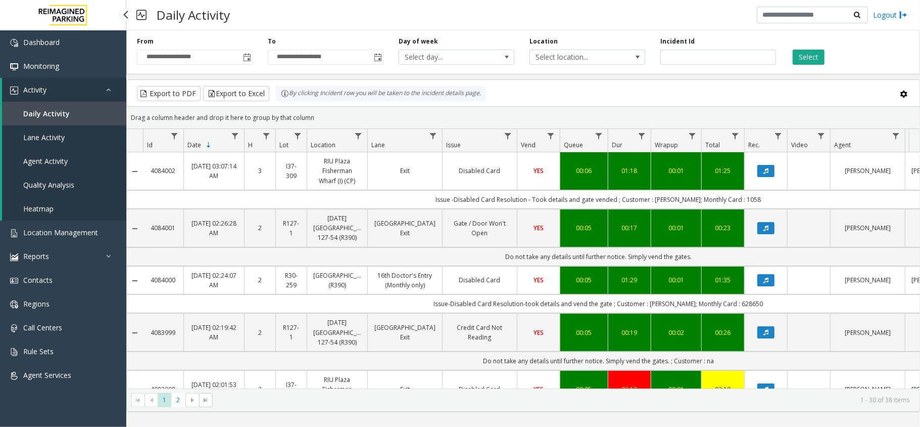
click at [99, 93] on link "Activity" at bounding box center [64, 90] width 124 height 24
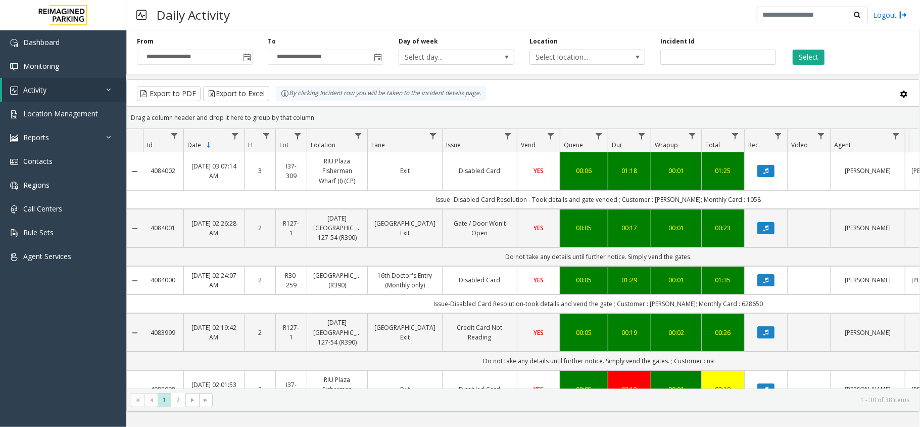
click at [617, 112] on div "Drag a column header and drop it here to group by that column" at bounding box center [523, 118] width 793 height 18
click at [338, 115] on div "Drag a column header and drop it here to group by that column" at bounding box center [523, 118] width 793 height 18
click at [451, 116] on div "Drag a column header and drop it here to group by that column" at bounding box center [523, 118] width 793 height 18
